Goal: Task Accomplishment & Management: Manage account settings

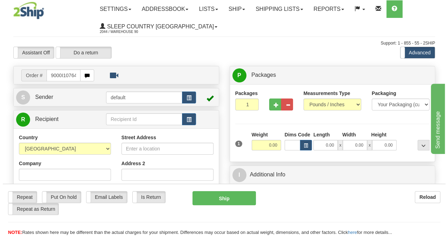
scroll to position [0, 3]
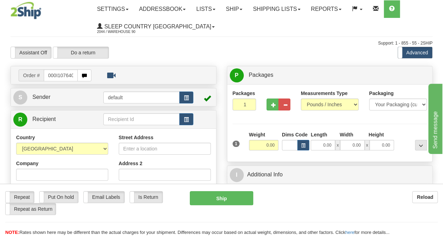
type input "9000I107640"
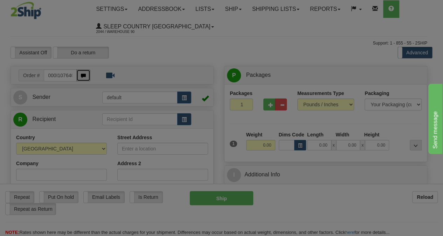
scroll to position [0, 0]
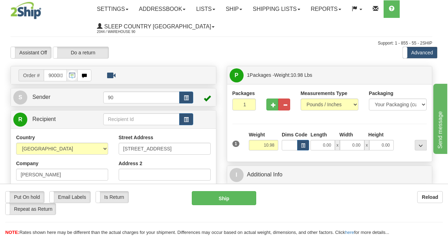
type input "[GEOGRAPHIC_DATA]. [PERSON_NAME]"
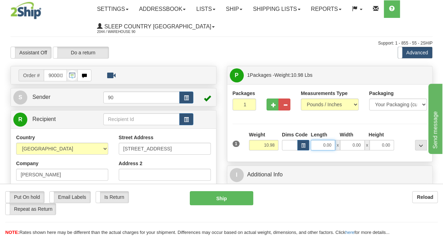
drag, startPoint x: 319, startPoint y: 145, endPoint x: 340, endPoint y: 142, distance: 21.8
click at [340, 142] on div "0.00 x 0.00 x 0.00" at bounding box center [352, 145] width 83 height 11
type input "16.00"
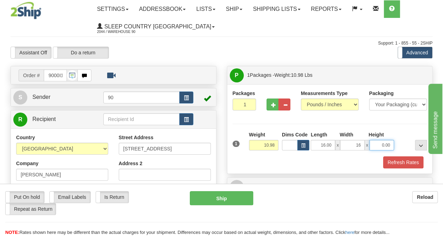
type input "16.00"
type input "9.00"
click at [395, 159] on button "Refresh Rates" at bounding box center [403, 162] width 40 height 12
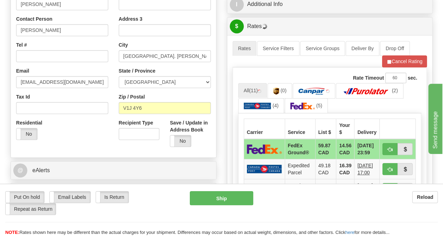
scroll to position [175, 0]
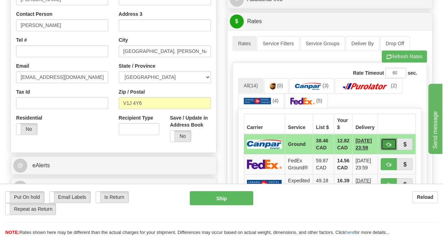
click at [391, 145] on span "button" at bounding box center [388, 144] width 5 height 5
type input "1"
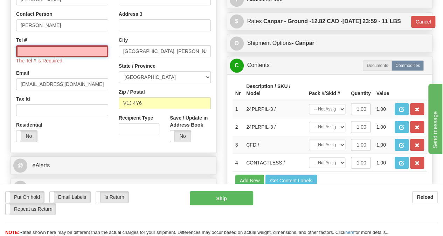
click at [57, 50] on input "Tel #" at bounding box center [62, 51] width 92 height 12
type input "[PHONE_NUMBER]"
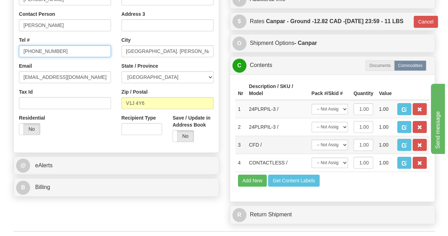
scroll to position [280, 0]
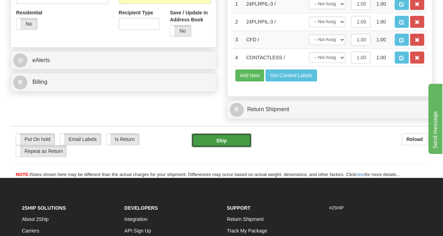
click at [228, 147] on button "Ship" at bounding box center [221, 140] width 60 height 14
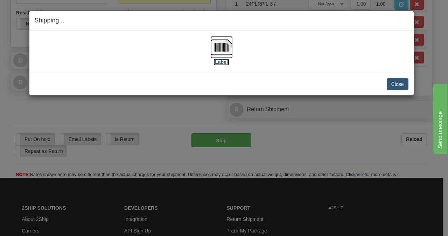
click at [214, 45] on img at bounding box center [221, 47] width 22 height 22
click at [389, 82] on button "Close" at bounding box center [398, 84] width 22 height 12
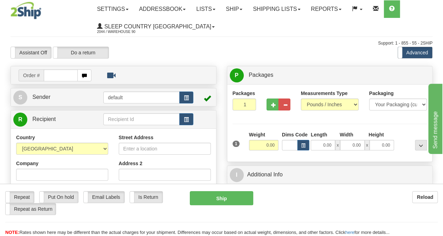
click at [59, 77] on input "text" at bounding box center [61, 75] width 34 height 12
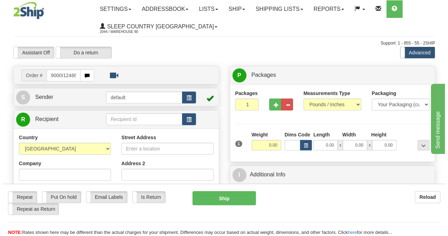
scroll to position [0, 3]
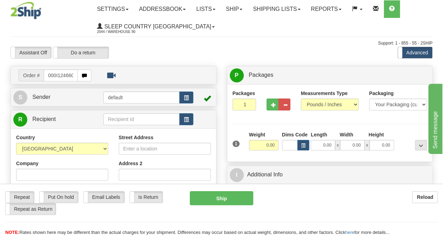
type input "9000I124660"
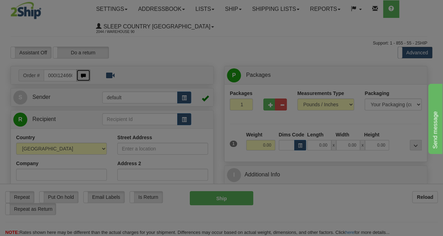
scroll to position [0, 0]
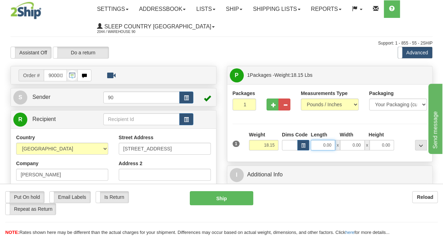
drag, startPoint x: 318, startPoint y: 146, endPoint x: 337, endPoint y: 146, distance: 19.3
click at [337, 146] on div "0.00 x 0.00 x 0.00" at bounding box center [352, 145] width 83 height 11
type input "20.00"
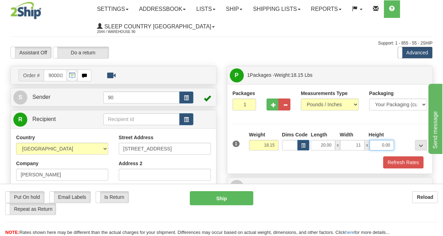
type input "11.00"
click at [409, 161] on button "Refresh Rates" at bounding box center [403, 162] width 40 height 12
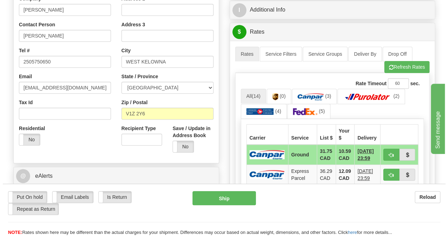
scroll to position [175, 0]
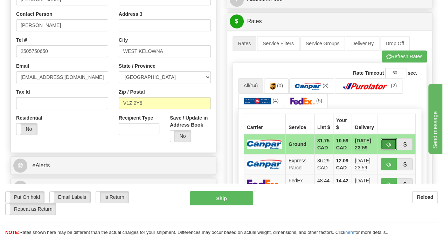
click at [388, 142] on span "button" at bounding box center [388, 144] width 5 height 5
type input "1"
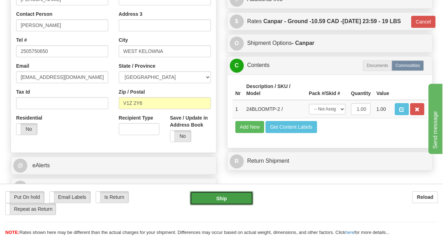
click at [227, 195] on button "Ship" at bounding box center [221, 198] width 63 height 14
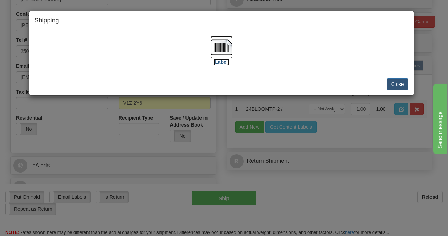
click at [219, 49] on img at bounding box center [221, 47] width 22 height 22
drag, startPoint x: 396, startPoint y: 86, endPoint x: 231, endPoint y: 51, distance: 168.8
click at [215, 64] on div "Shipping... Your SHIPMENT will EXPIRE in [Label] IMPORTANT NOTICE Embassy / Con…" at bounding box center [221, 53] width 385 height 85
click at [231, 51] on img at bounding box center [221, 47] width 22 height 22
click at [395, 82] on button "Close" at bounding box center [398, 84] width 22 height 12
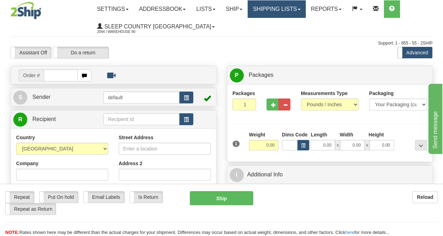
click at [300, 9] on span at bounding box center [299, 9] width 3 height 1
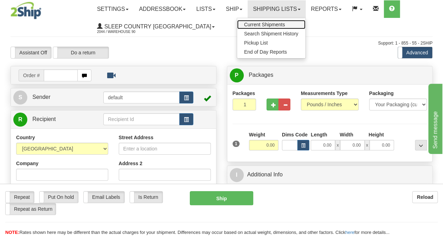
click at [271, 24] on span "Current Shipments" at bounding box center [264, 25] width 41 height 6
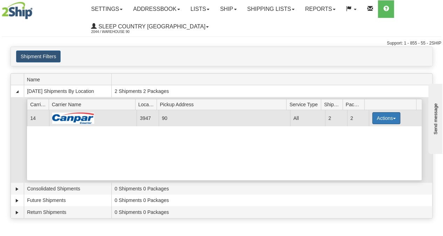
click at [393, 118] on span "button" at bounding box center [394, 118] width 3 height 1
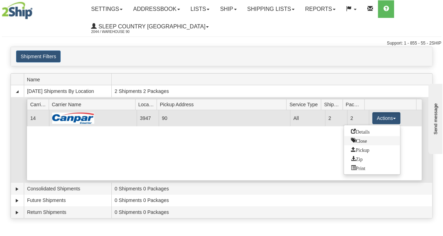
click at [363, 138] on span "Close" at bounding box center [359, 140] width 16 height 5
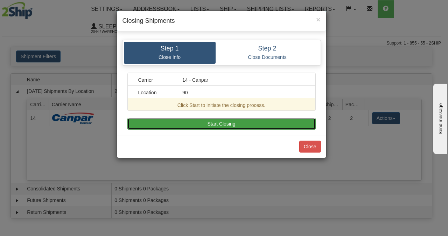
click at [218, 119] on button "Start Closing" at bounding box center [221, 124] width 188 height 12
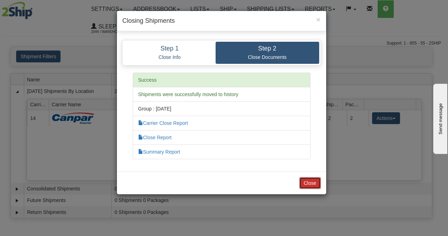
click at [308, 183] on button "Close" at bounding box center [310, 183] width 22 height 12
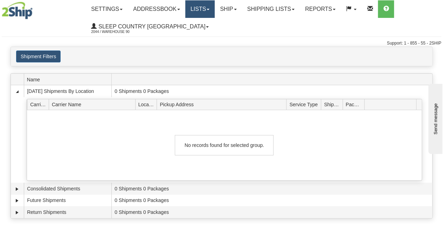
click at [211, 12] on link "Lists" at bounding box center [199, 9] width 29 height 18
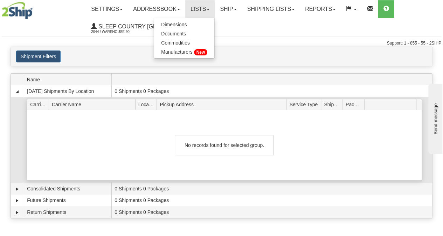
click at [326, 158] on div "No records found for selected group." at bounding box center [224, 145] width 394 height 70
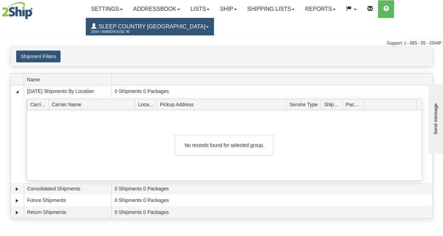
click at [173, 26] on link "Sleep Country Canada 2044 / Warehouse 90" at bounding box center [150, 27] width 128 height 18
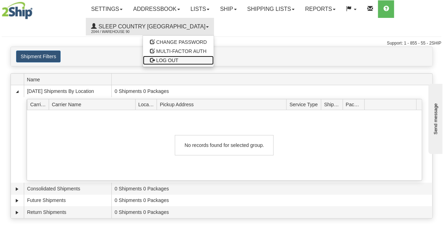
click at [156, 62] on span "LOG OUT" at bounding box center [167, 60] width 22 height 6
